Goal: Information Seeking & Learning: Learn about a topic

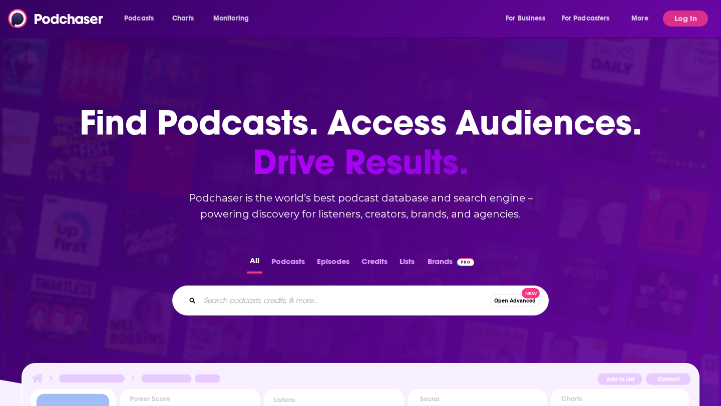
click at [314, 297] on input "Search podcasts, credits, & more..." at bounding box center [345, 301] width 290 height 16
type input "that chronic thing"
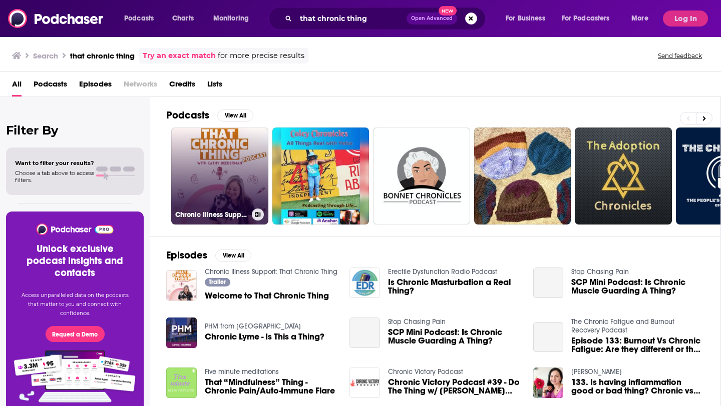
click at [231, 223] on link "Chronic Illness Support: That Chronic Thing" at bounding box center [219, 176] width 97 height 97
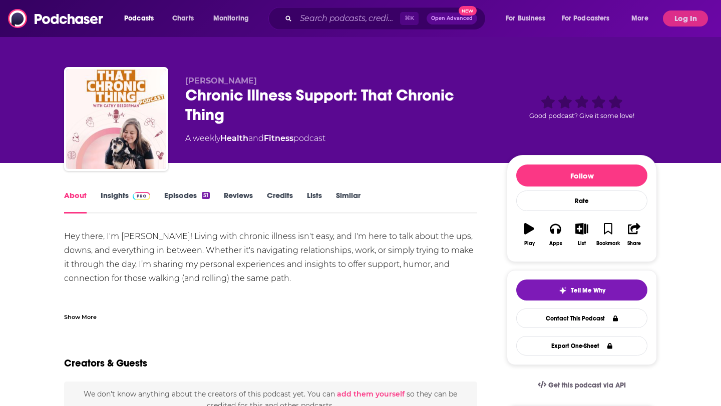
click at [135, 199] on img at bounding box center [142, 196] width 18 height 8
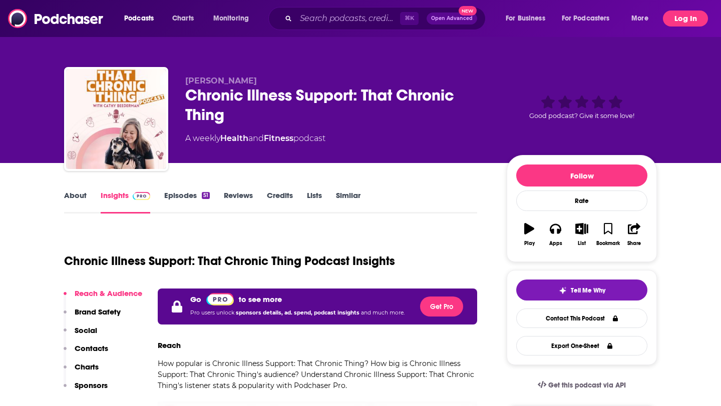
click at [673, 19] on button "Log In" at bounding box center [685, 19] width 45 height 16
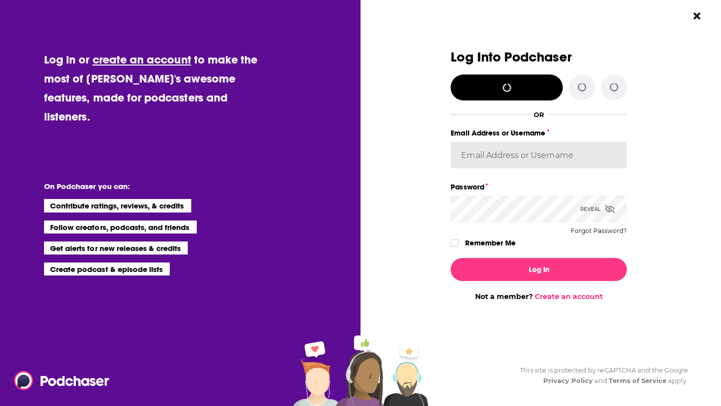
type input "[PERSON_NAME]"
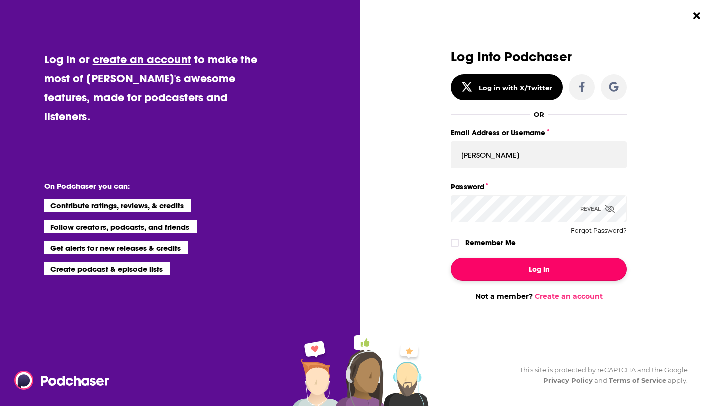
click at [539, 275] on button "Log In" at bounding box center [538, 269] width 176 height 23
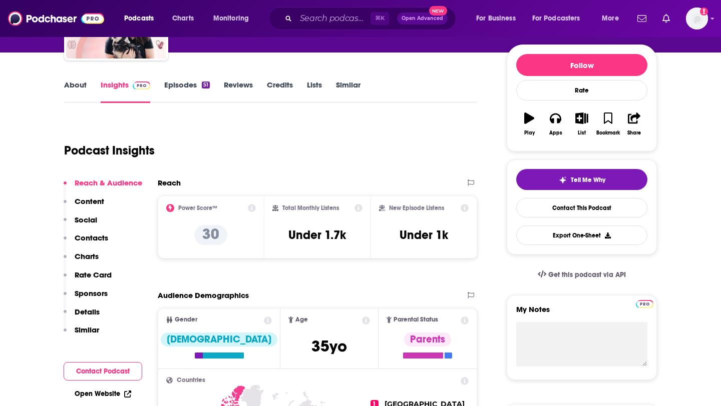
scroll to position [125, 0]
